Goal: Task Accomplishment & Management: Manage account settings

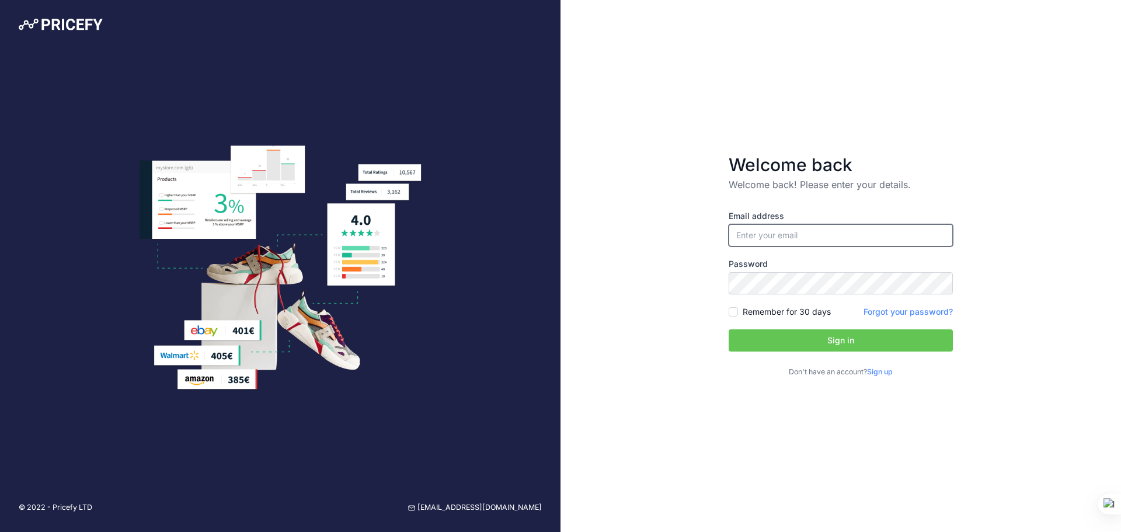
click at [791, 232] on input "email" at bounding box center [840, 235] width 224 height 22
click at [791, 234] on input "email" at bounding box center [840, 235] width 224 height 22
type input "[EMAIL_ADDRESS][DOMAIN_NAME]"
click at [728, 329] on button "Sign in" at bounding box center [840, 340] width 224 height 22
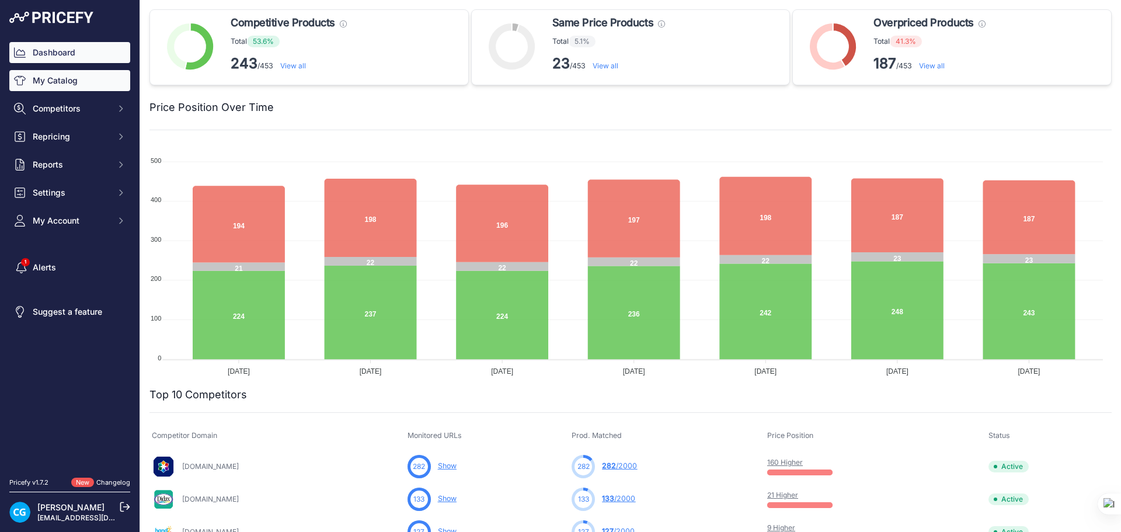
click at [58, 76] on link "My Catalog" at bounding box center [69, 80] width 121 height 21
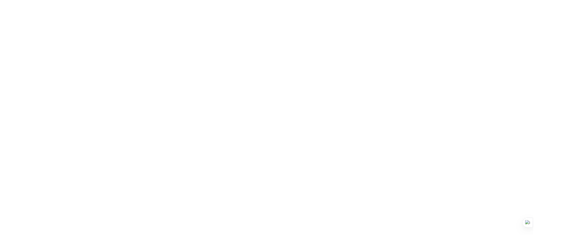
scroll to position [0, 0]
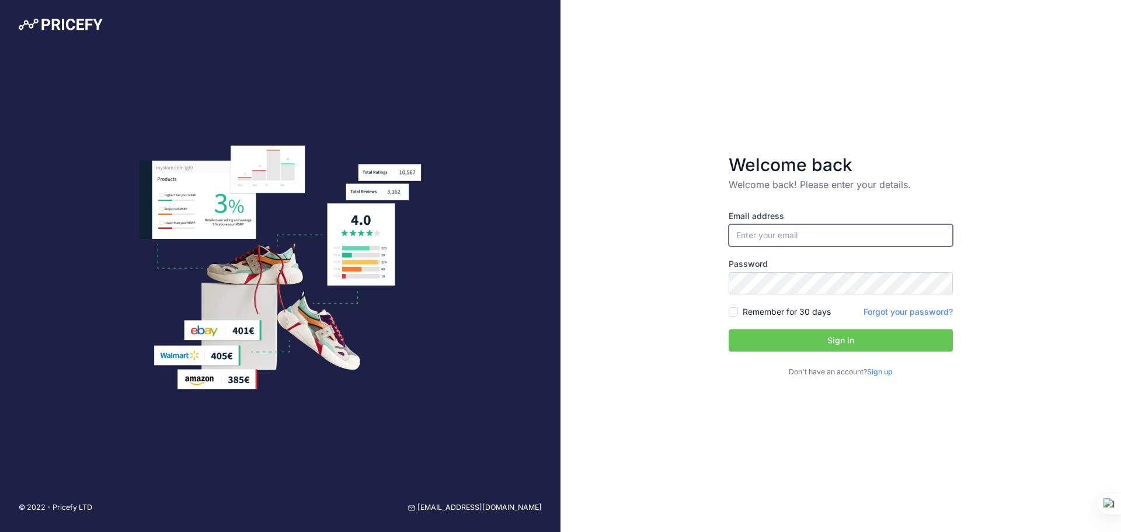
click at [751, 236] on input "email" at bounding box center [840, 235] width 224 height 22
type input "[EMAIL_ADDRESS][DOMAIN_NAME]"
click at [832, 344] on button "Sign in" at bounding box center [840, 340] width 224 height 22
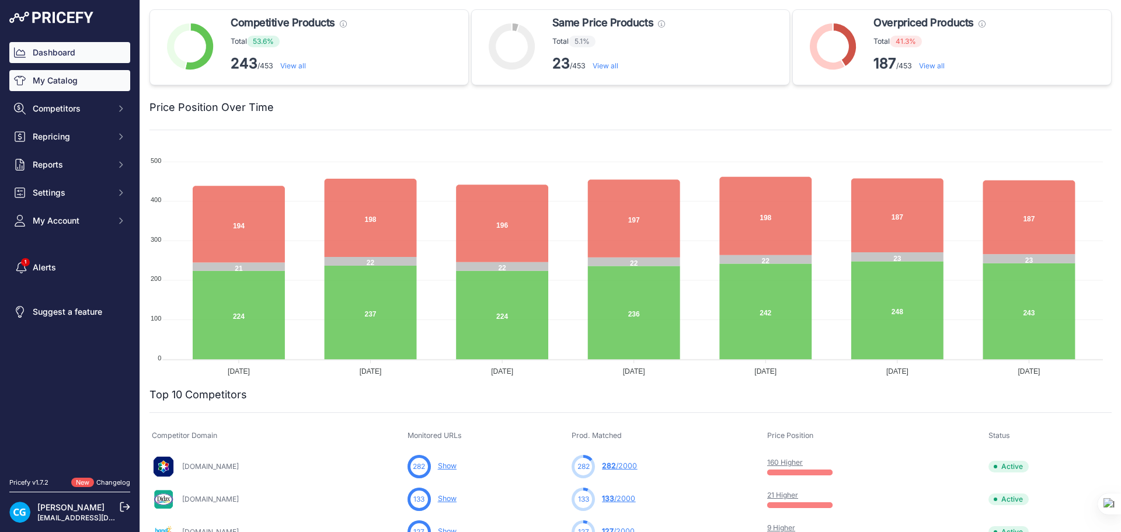
click at [74, 86] on link "My Catalog" at bounding box center [69, 80] width 121 height 21
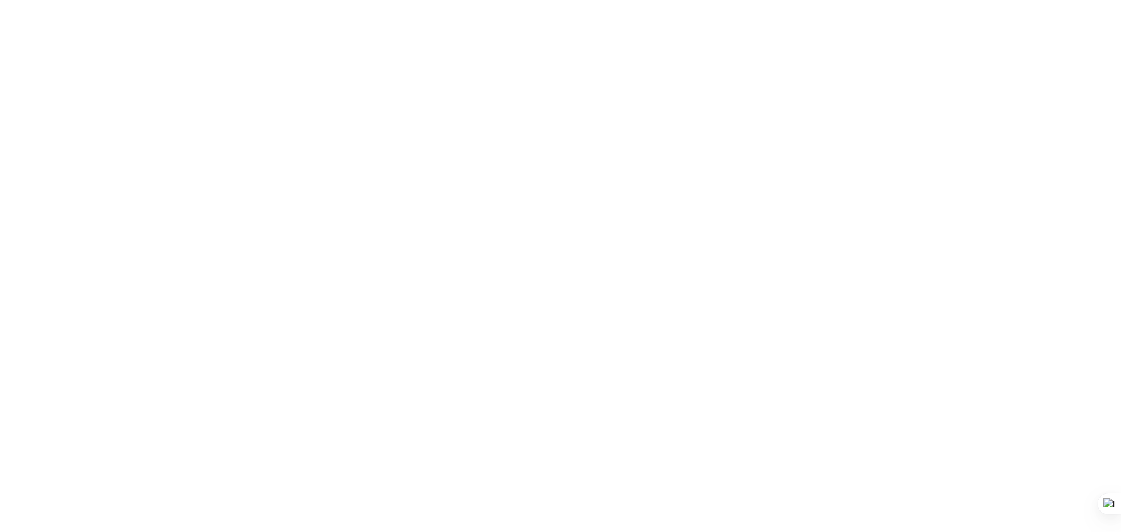
type input "counters"
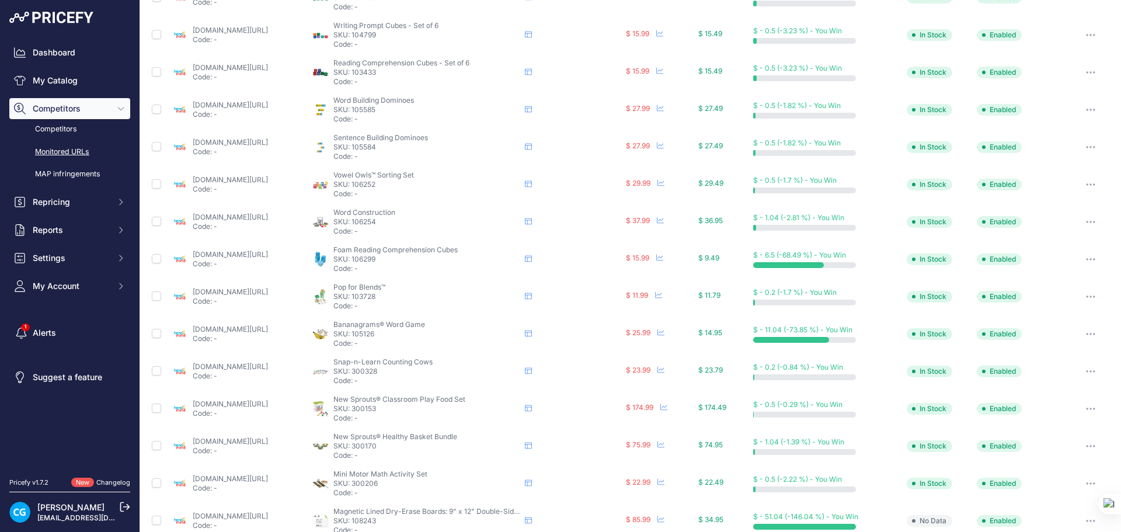
scroll to position [423, 0]
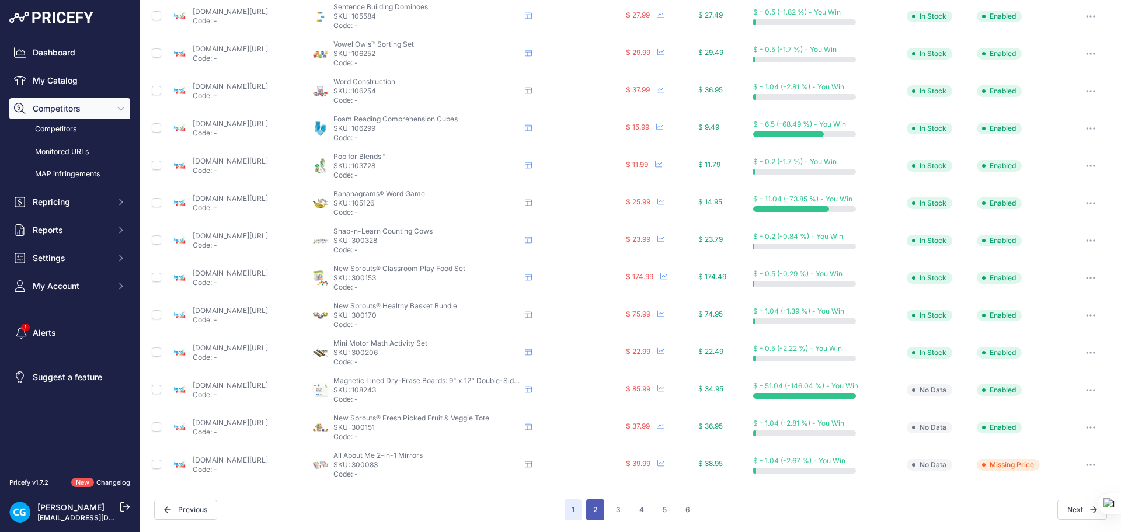
click at [586, 510] on button "2" at bounding box center [595, 509] width 18 height 21
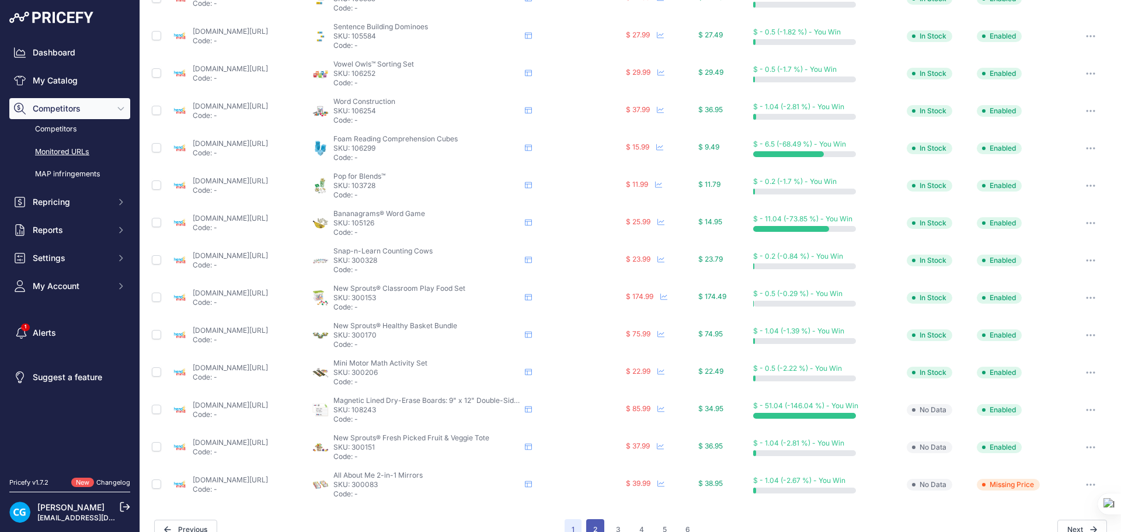
scroll to position [442, 0]
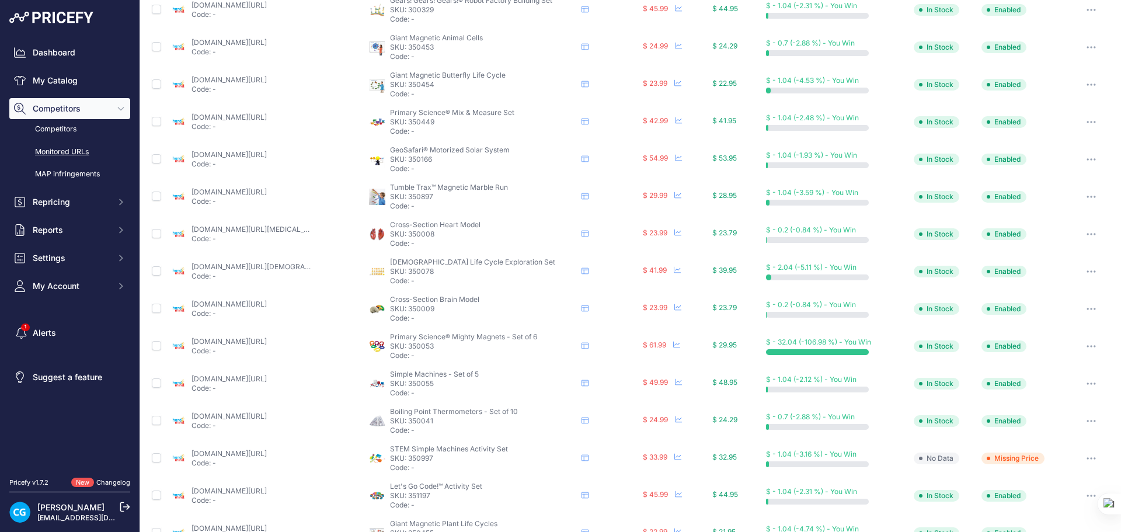
scroll to position [423, 0]
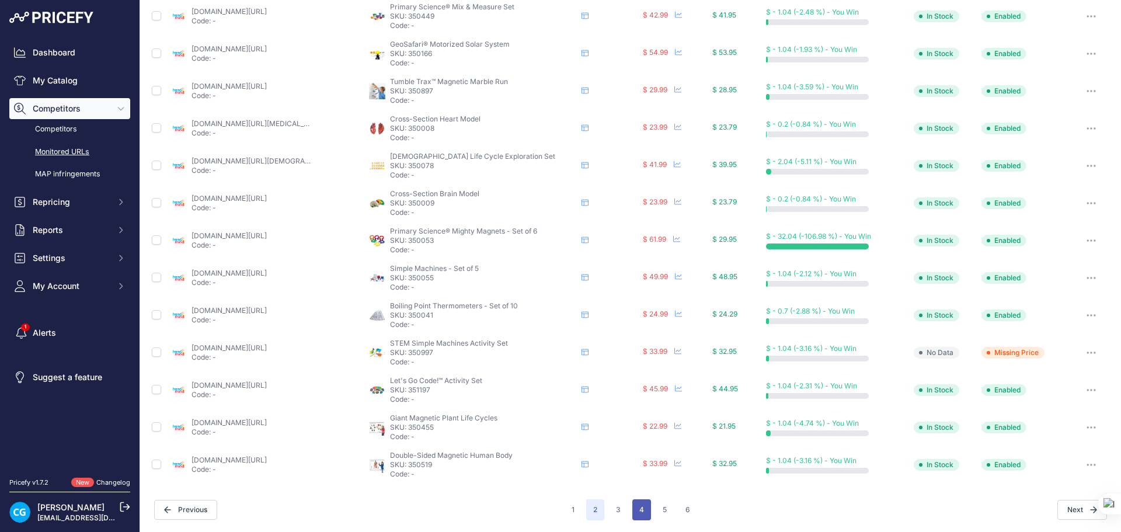
click at [639, 507] on button "4" at bounding box center [641, 509] width 19 height 21
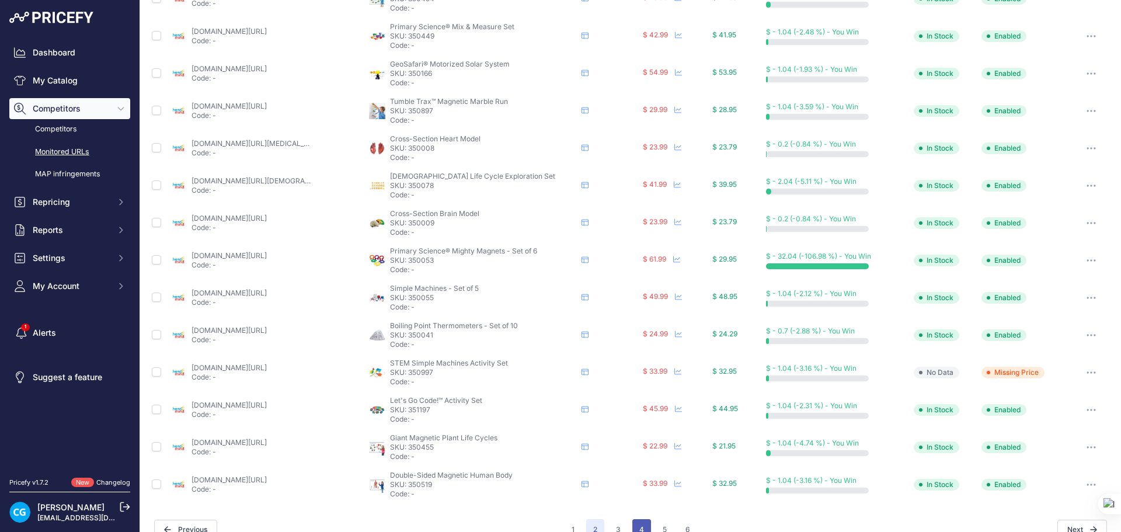
scroll to position [442, 0]
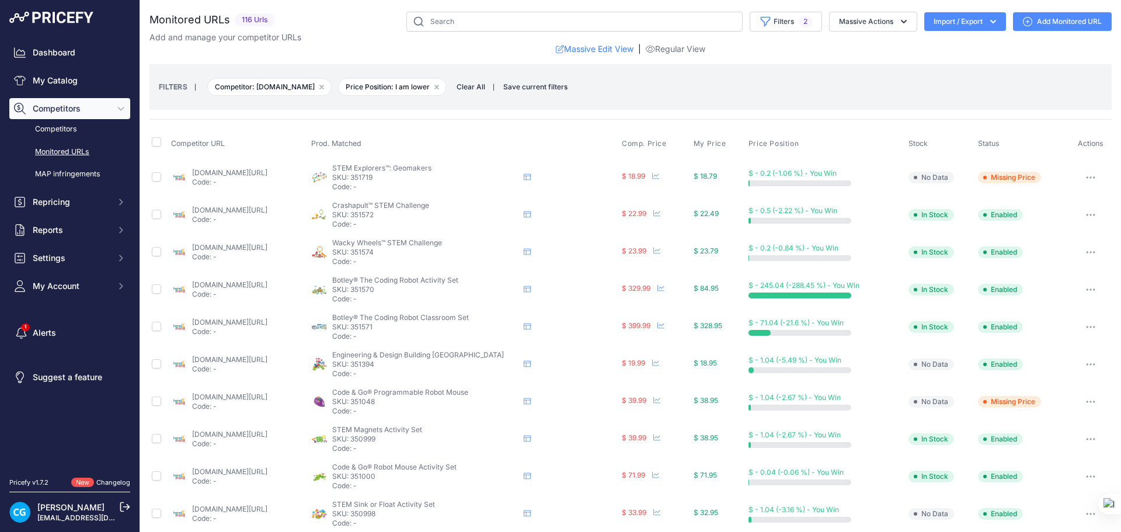
click at [617, 507] on div "STEM Sink or Float Activity Set STEM Sink or Float Activity Set STEM Sink or Fl…" at bounding box center [464, 514] width 306 height 28
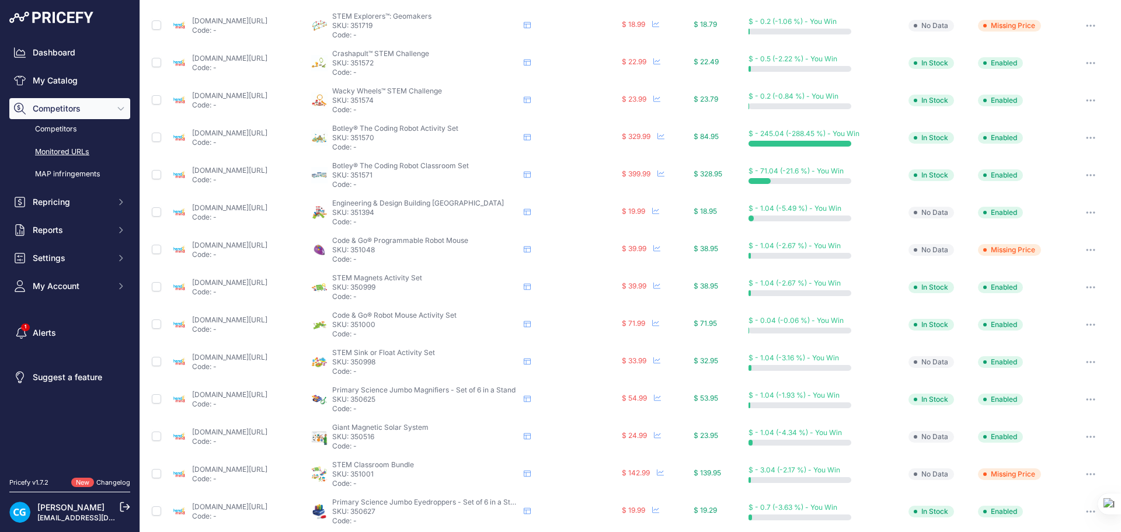
scroll to position [14, 0]
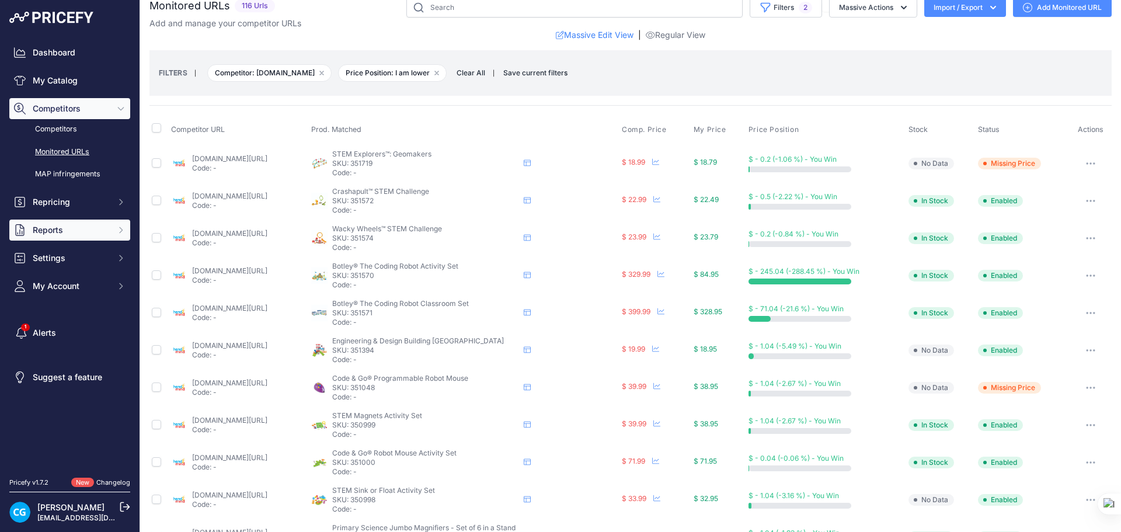
click at [50, 228] on span "Reports" at bounding box center [71, 230] width 76 height 12
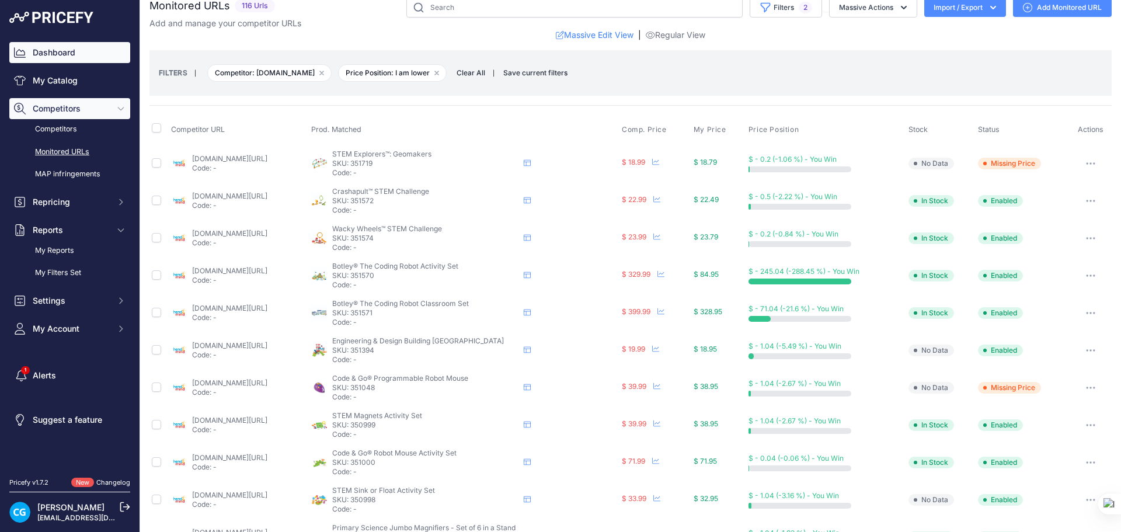
click at [50, 53] on link "Dashboard" at bounding box center [69, 52] width 121 height 21
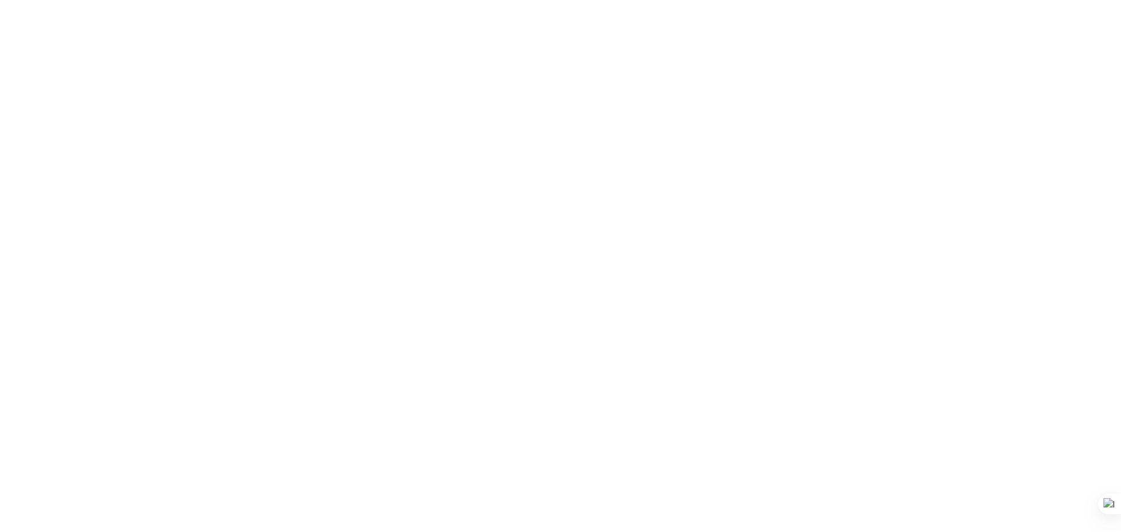
scroll to position [292, 0]
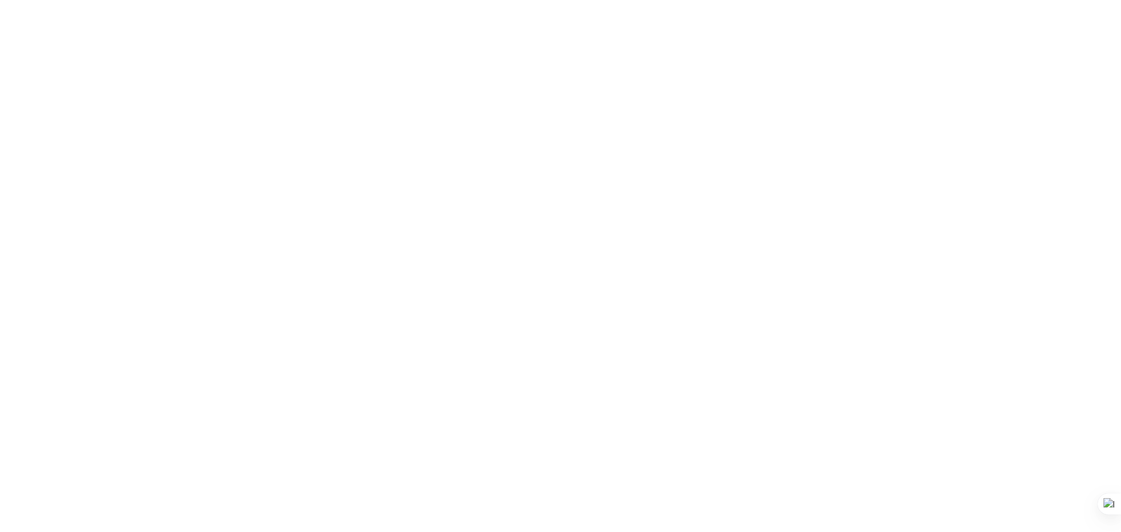
scroll to position [423, 0]
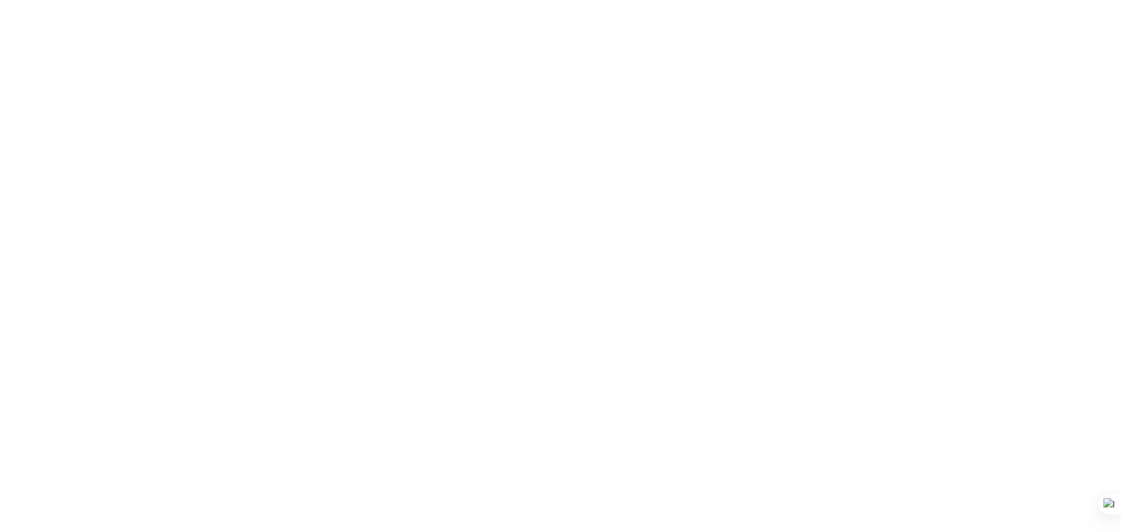
scroll to position [442, 0]
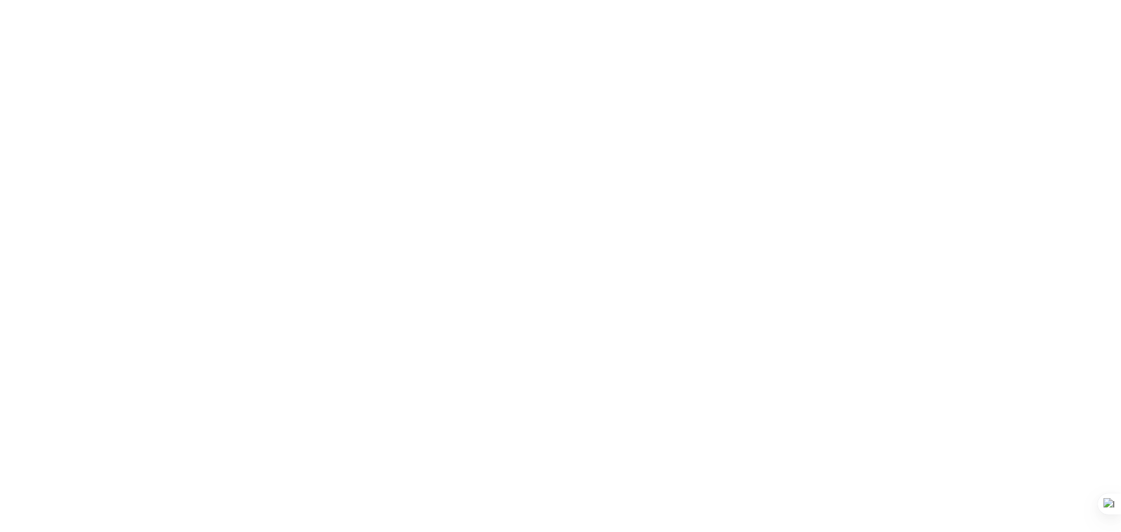
select select "582|shipperhq_hs_code"
type input "pricefy"
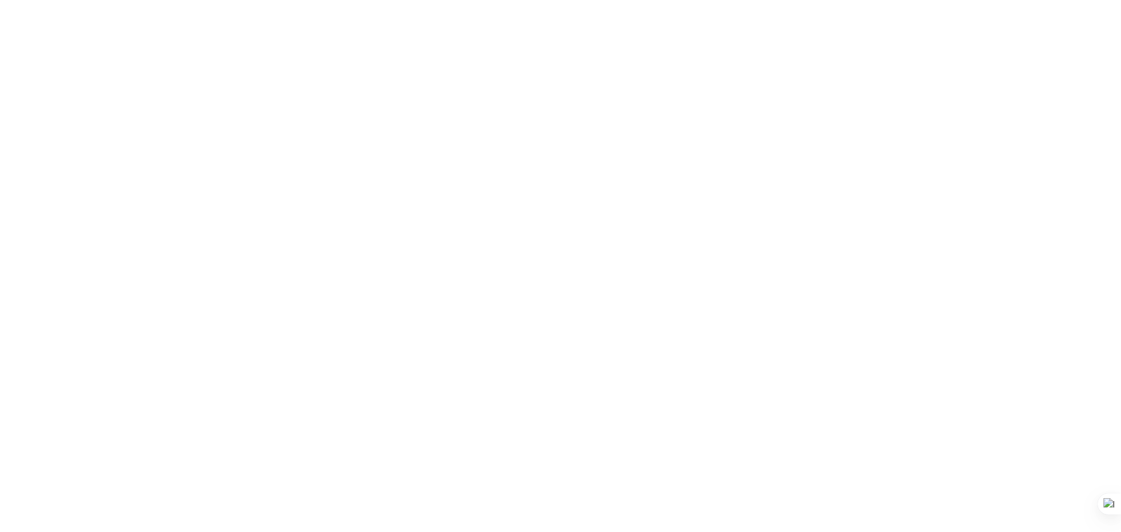
type input "pricefy"
select select "pricefy"
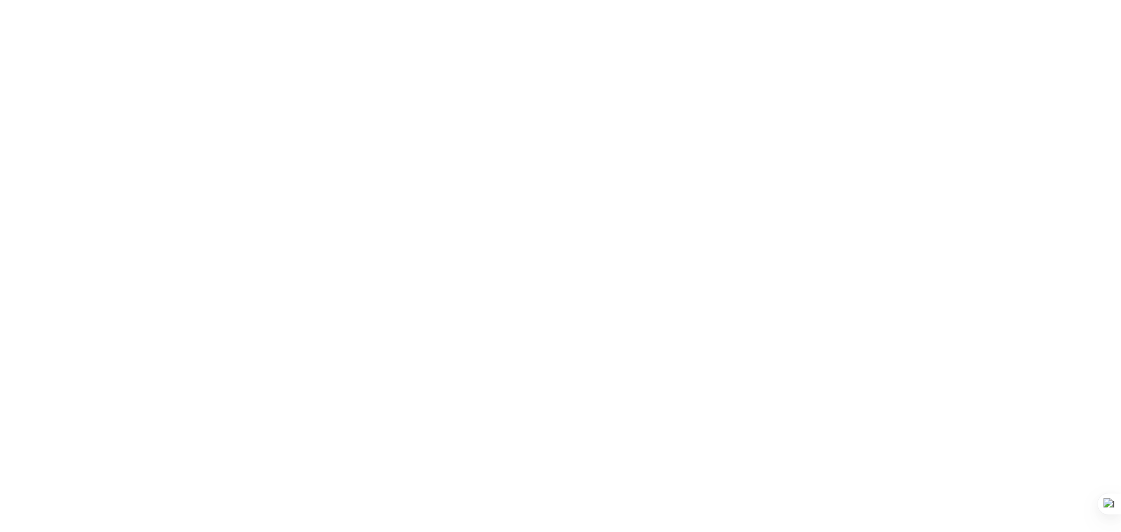
select select "8416"
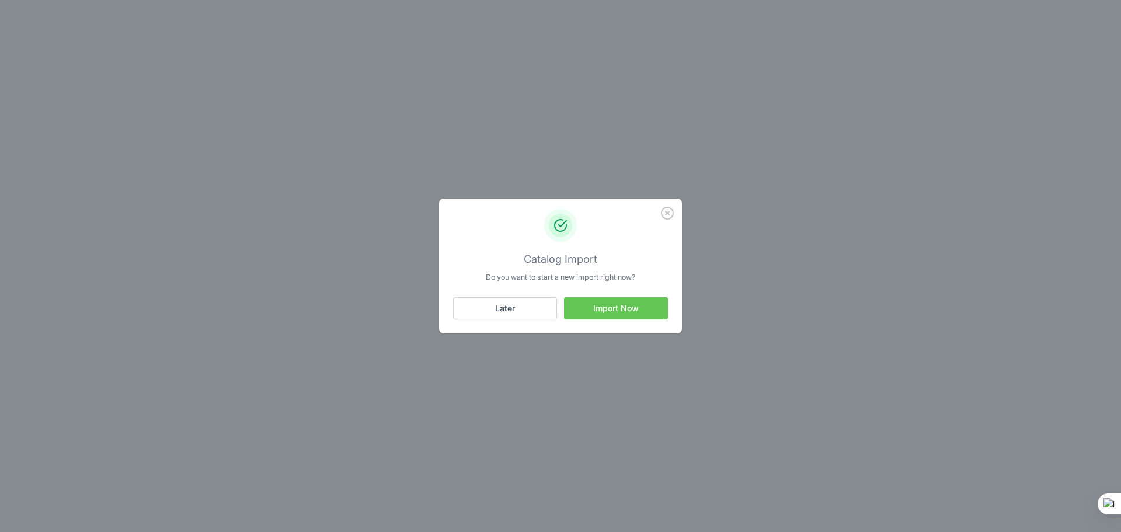
click at [637, 306] on button "Import Now" at bounding box center [616, 308] width 104 height 22
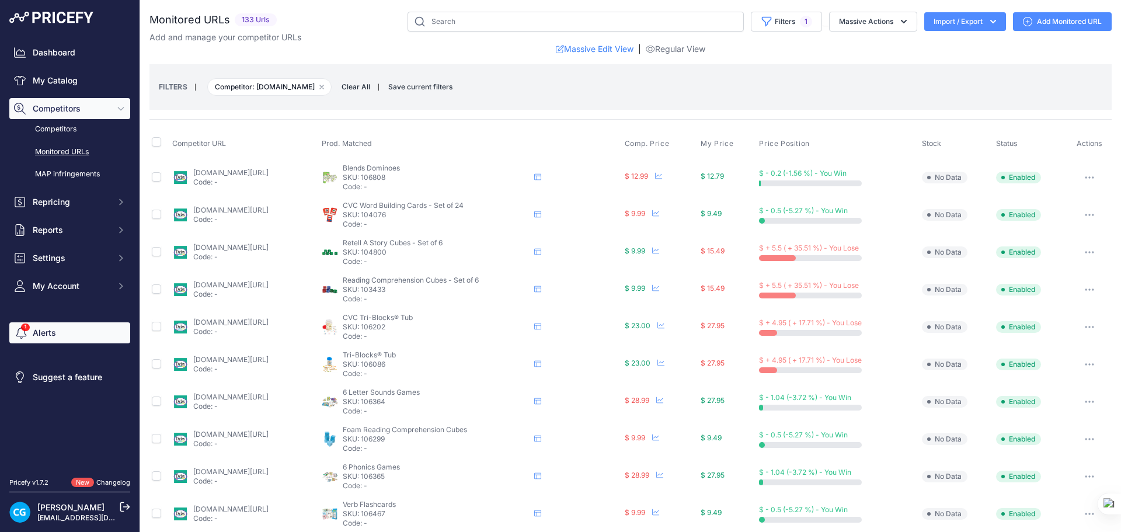
click at [58, 335] on link "Alerts" at bounding box center [69, 332] width 121 height 21
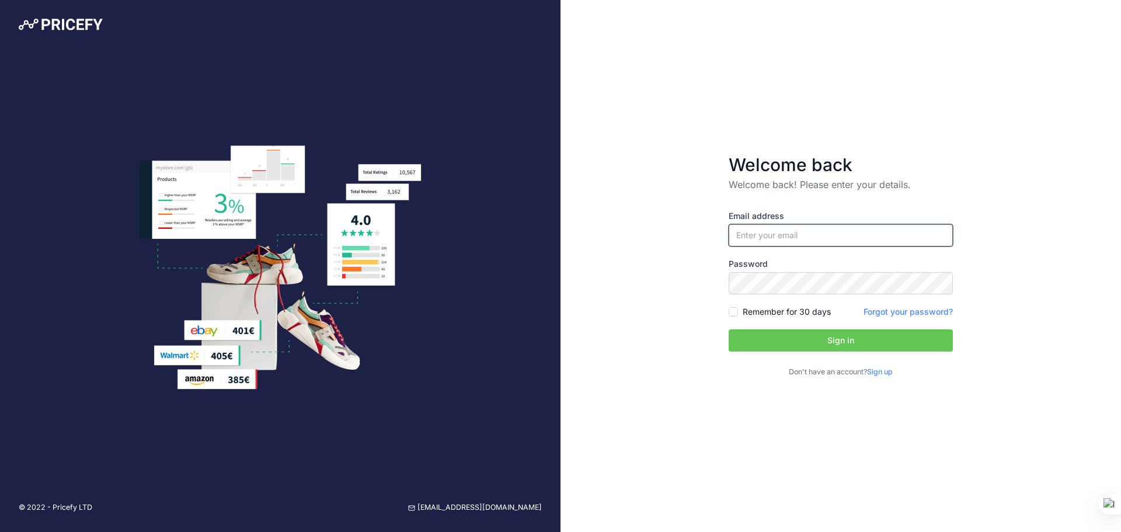
click at [784, 241] on input "email" at bounding box center [840, 235] width 224 height 22
type input "[EMAIL_ADDRESS][DOMAIN_NAME]"
click at [728, 329] on button "Sign in" at bounding box center [840, 340] width 224 height 22
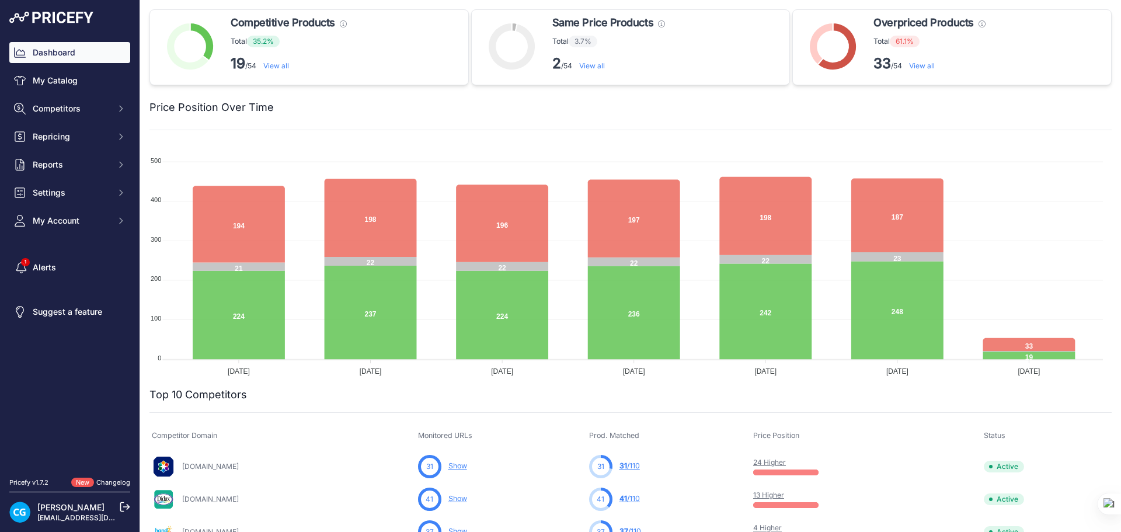
scroll to position [406, 0]
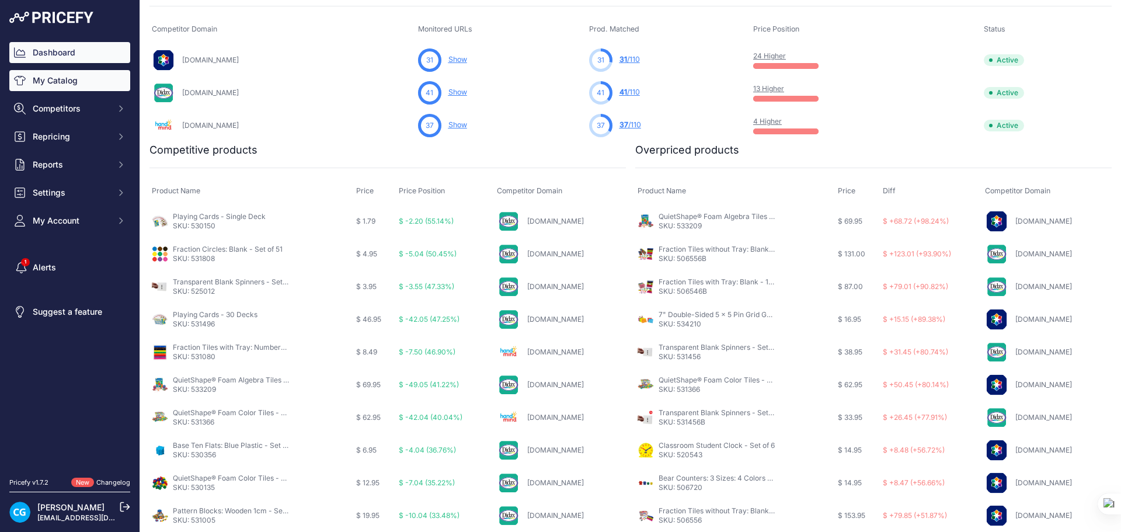
click at [52, 82] on link "My Catalog" at bounding box center [69, 80] width 121 height 21
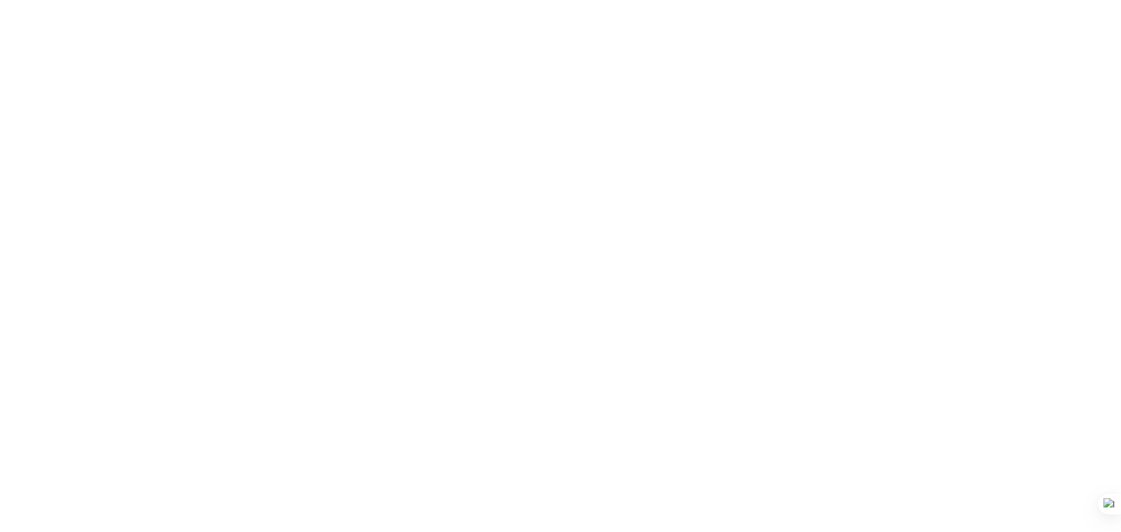
select select "8416"
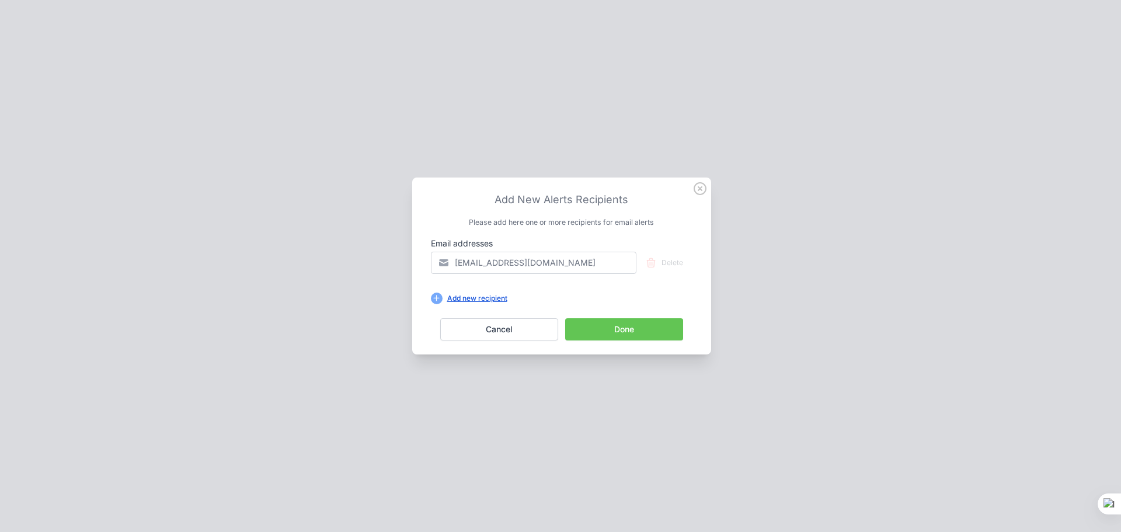
click at [472, 298] on div "Add new recipient" at bounding box center [476, 298] width 69 height 9
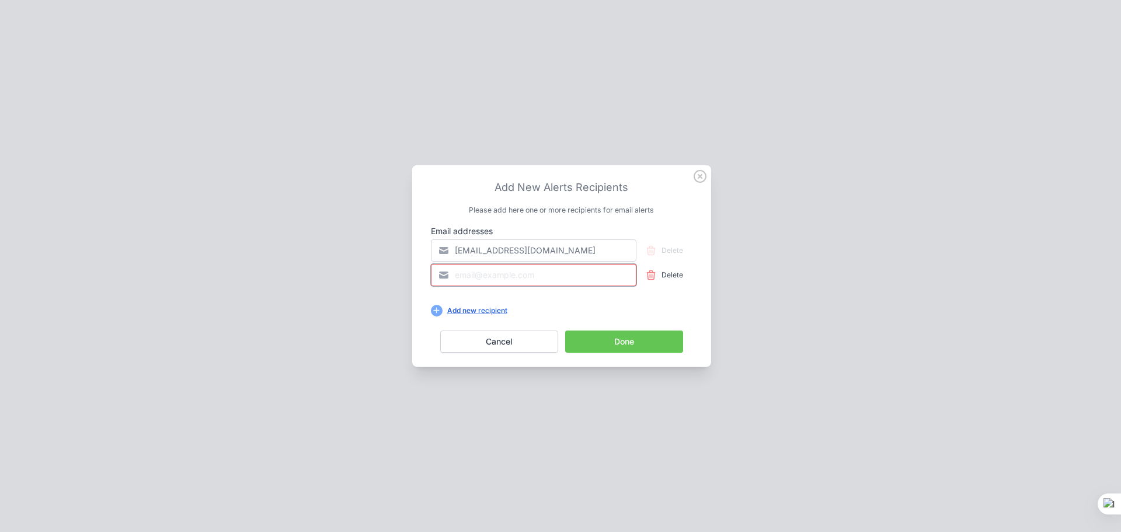
click at [480, 272] on input "email" at bounding box center [533, 275] width 205 height 22
type input "bguglberger@eaieducation.com"
click at [469, 311] on div "Add new recipient" at bounding box center [476, 310] width 69 height 9
click at [482, 340] on button "Cancel" at bounding box center [499, 341] width 118 height 22
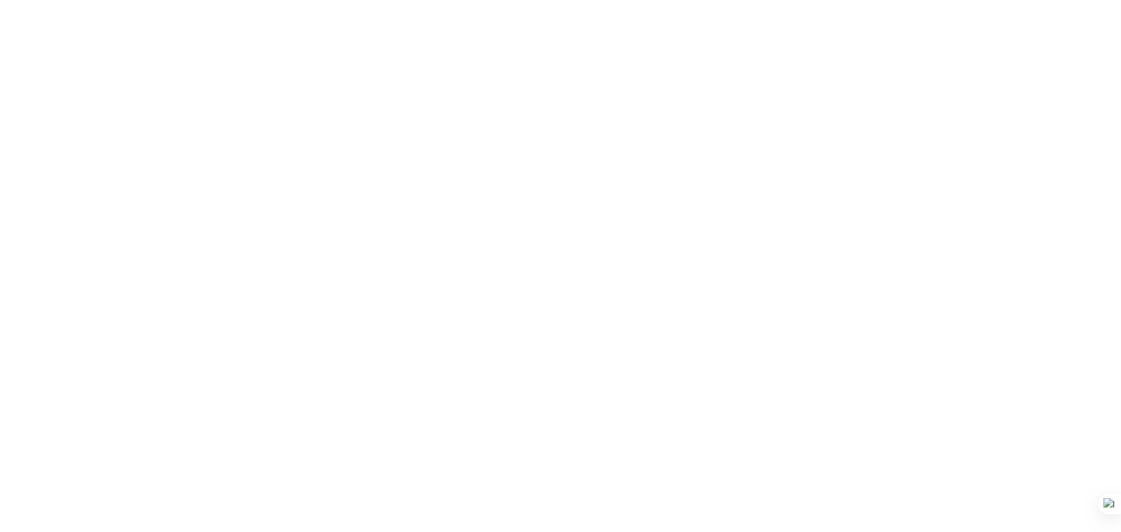
scroll to position [0, 0]
select select "8416"
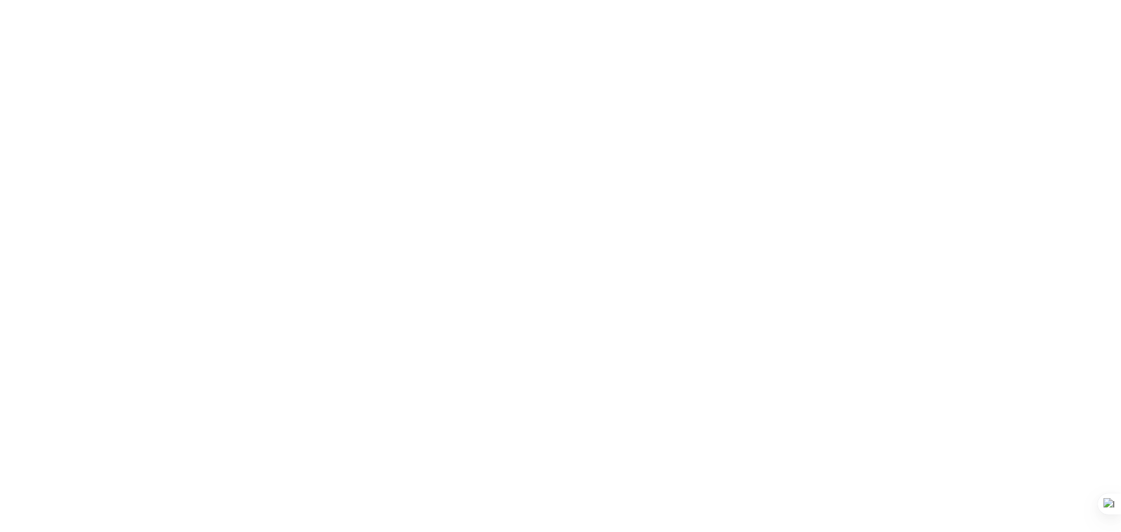
select select "8548"
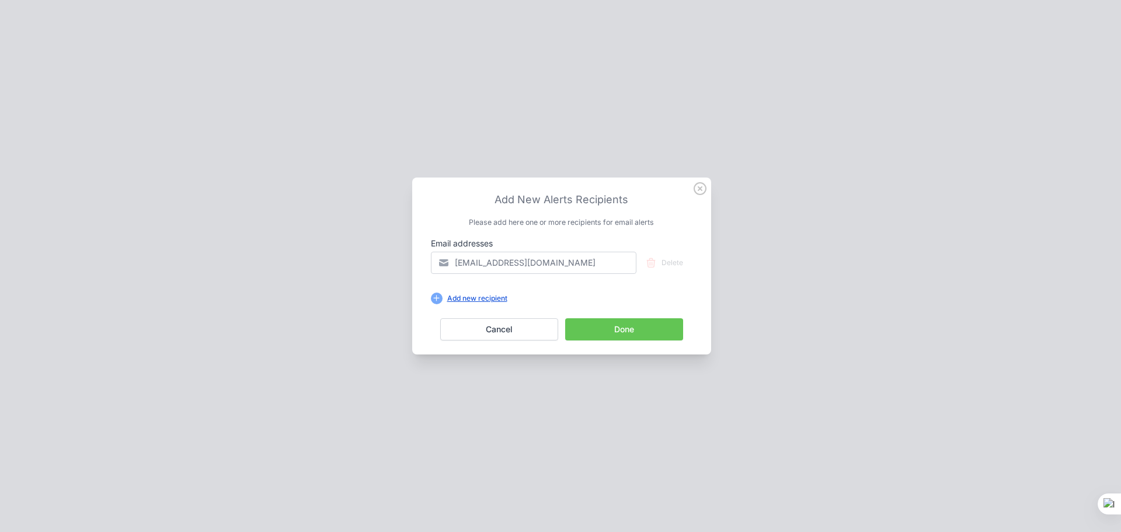
click at [435, 299] on icon at bounding box center [436, 297] width 6 height 7
click at [460, 298] on div "Add new recipient" at bounding box center [476, 298] width 69 height 9
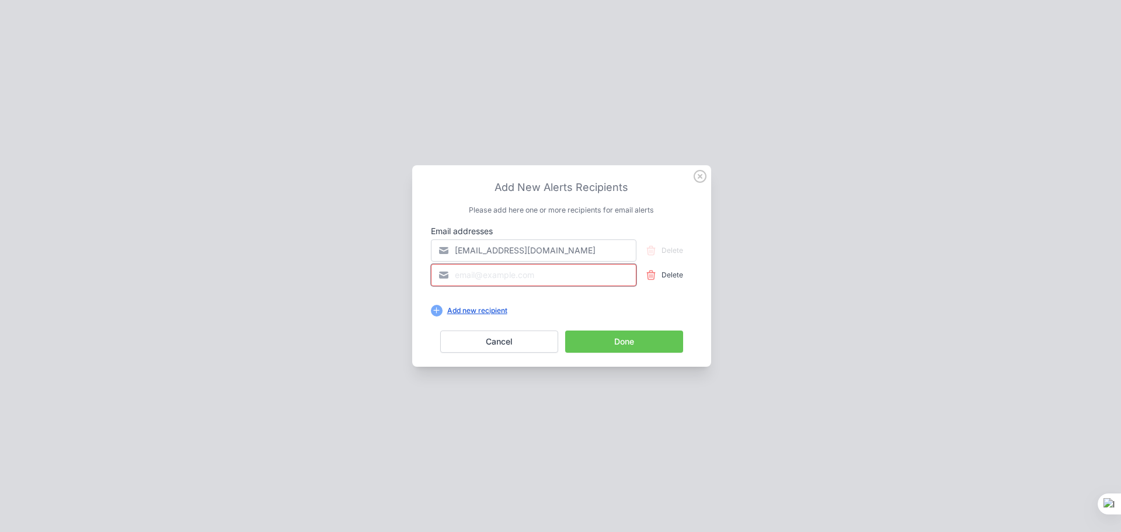
click at [474, 278] on input "email" at bounding box center [533, 275] width 205 height 22
drag, startPoint x: 479, startPoint y: 278, endPoint x: 447, endPoint y: 273, distance: 32.5
click at [447, 273] on input "v" at bounding box center [533, 275] width 205 height 22
type input "bguglberger@eaieducation.com"
click at [602, 335] on button "Done" at bounding box center [624, 341] width 118 height 22
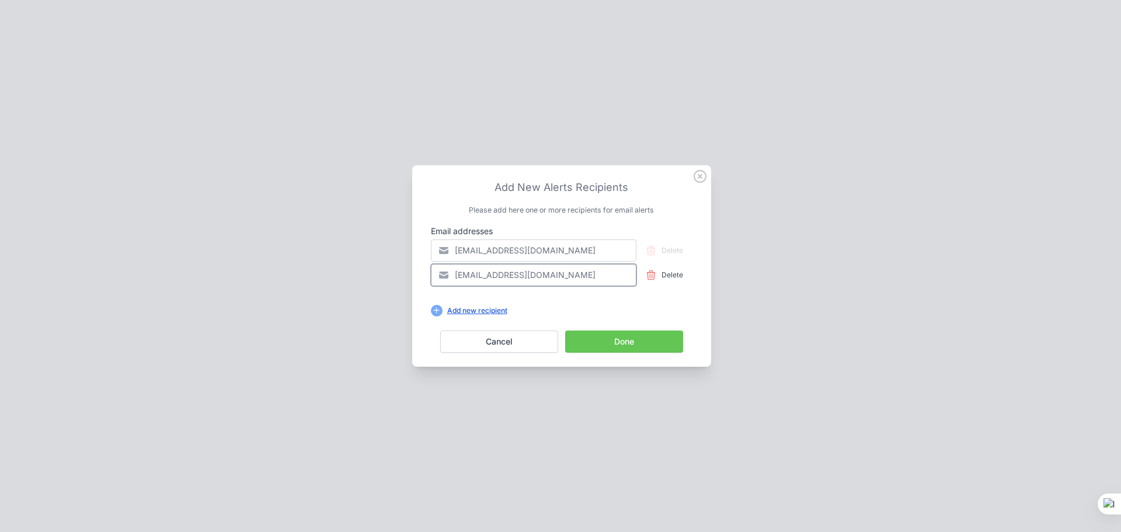
click at [456, 272] on input "bguglberger@eaieducation.com" at bounding box center [533, 275] width 205 height 22
click at [459, 311] on div "Add new recipient" at bounding box center [476, 310] width 69 height 9
click at [646, 340] on button "Done" at bounding box center [624, 341] width 118 height 22
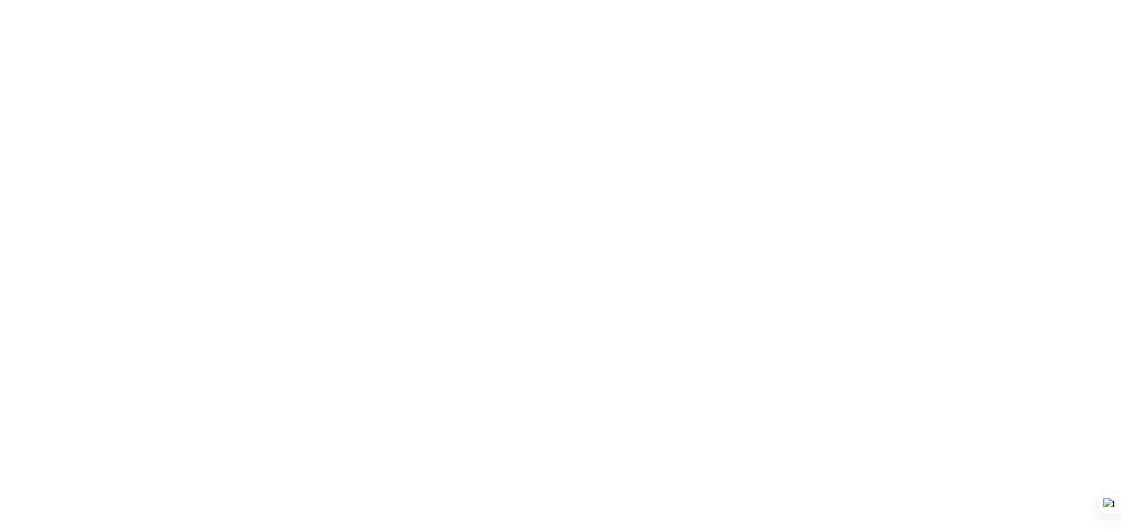
select select "8555"
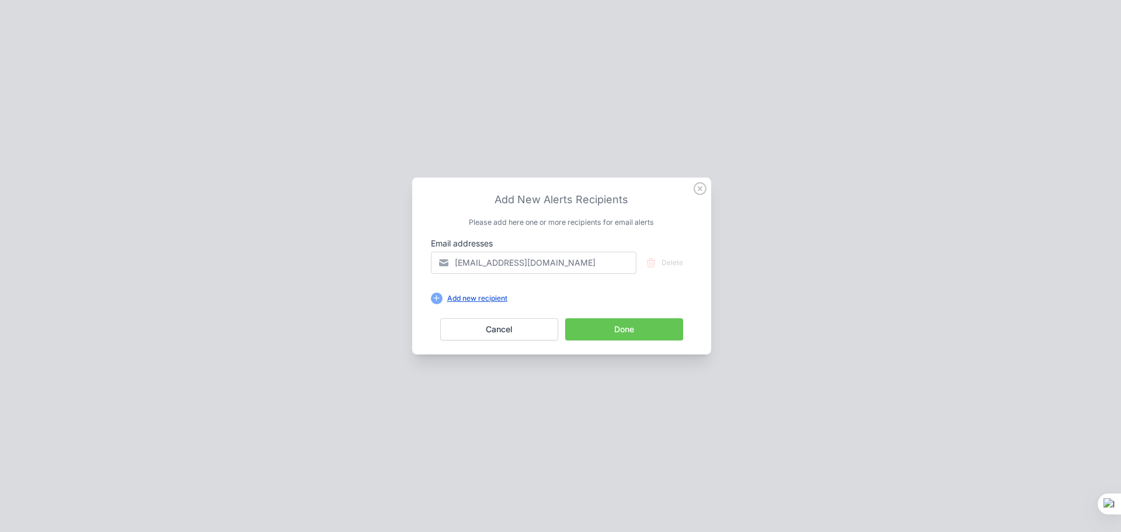
click at [476, 298] on div "Add new recipient" at bounding box center [476, 298] width 69 height 9
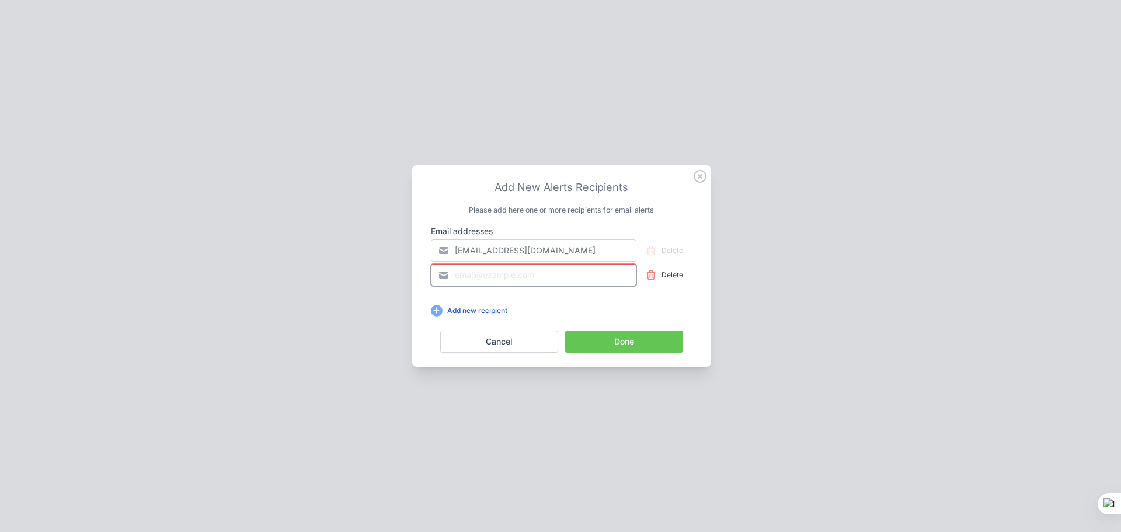
click at [477, 276] on input "email" at bounding box center [533, 275] width 205 height 22
type input "v"
type input "[EMAIL_ADDRESS][DOMAIN_NAME]"
click at [612, 343] on button "Done" at bounding box center [624, 341] width 118 height 22
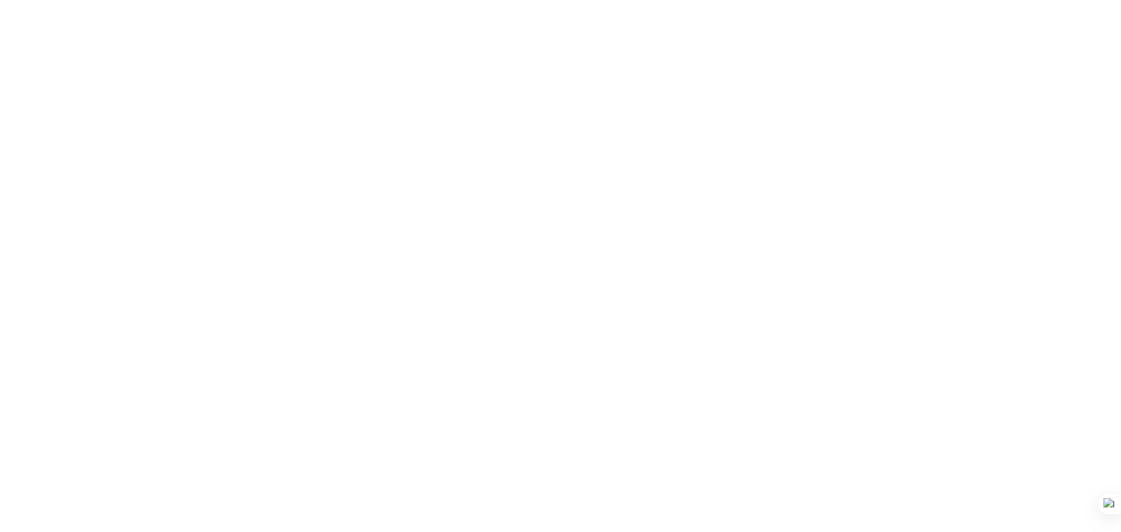
scroll to position [0, 0]
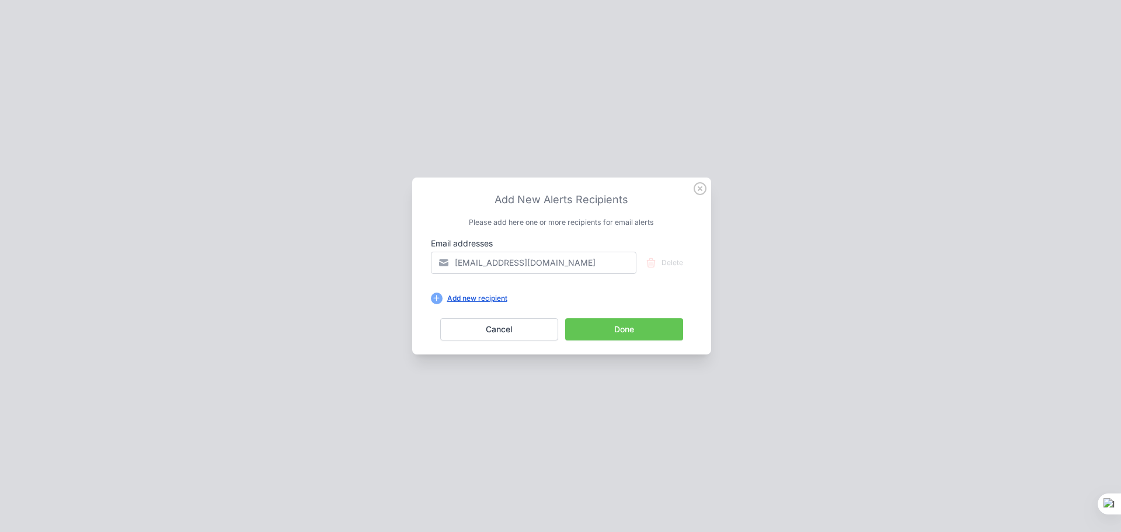
click at [488, 299] on div "Add new recipient" at bounding box center [476, 298] width 69 height 9
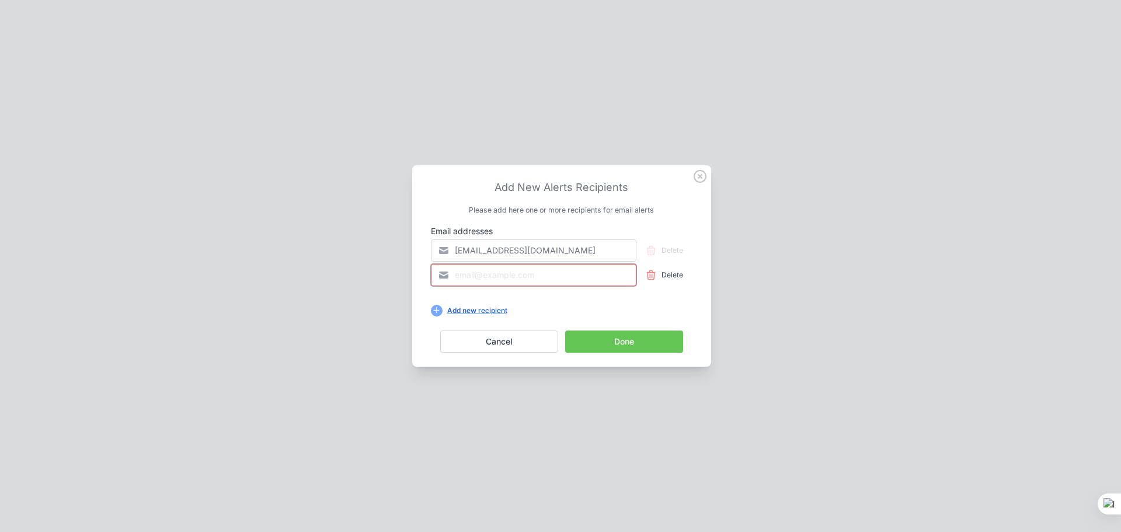
click at [486, 276] on input "email" at bounding box center [533, 275] width 205 height 22
type input "[EMAIL_ADDRESS][DOMAIN_NAME]"
drag, startPoint x: 618, startPoint y: 346, endPoint x: 604, endPoint y: 350, distance: 14.6
click at [604, 350] on button "Done" at bounding box center [624, 341] width 118 height 22
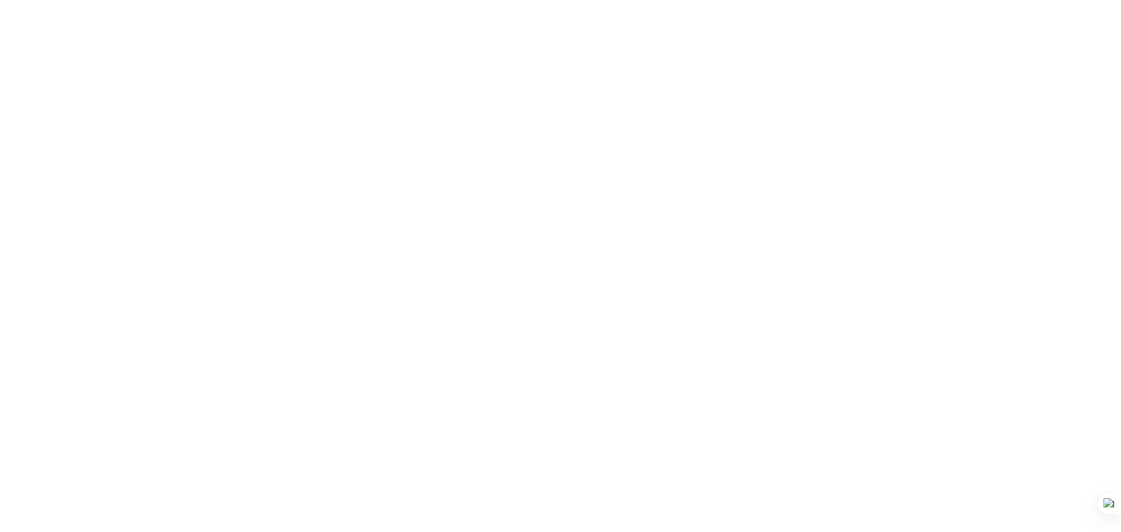
scroll to position [0, 0]
